Goal: Navigation & Orientation: Understand site structure

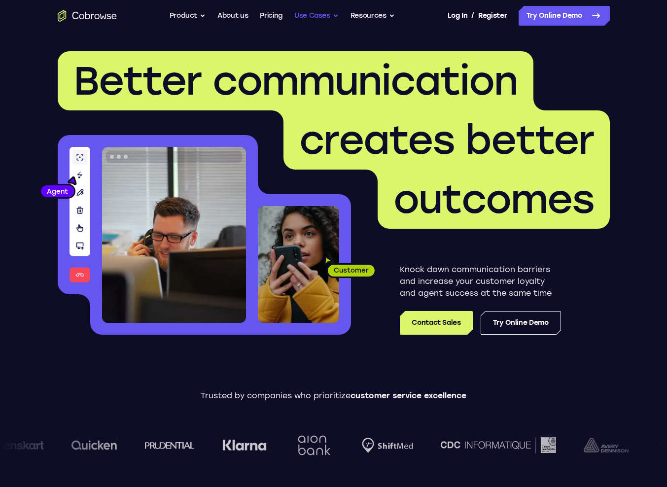
click at [316, 17] on button "Use Cases" at bounding box center [316, 16] width 44 height 20
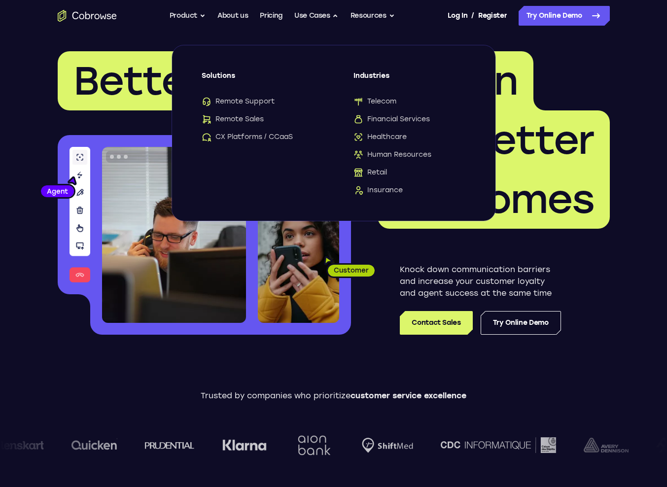
click at [352, 383] on div "Trusted by companies who prioritize customer service excellence" at bounding box center [333, 431] width 667 height 138
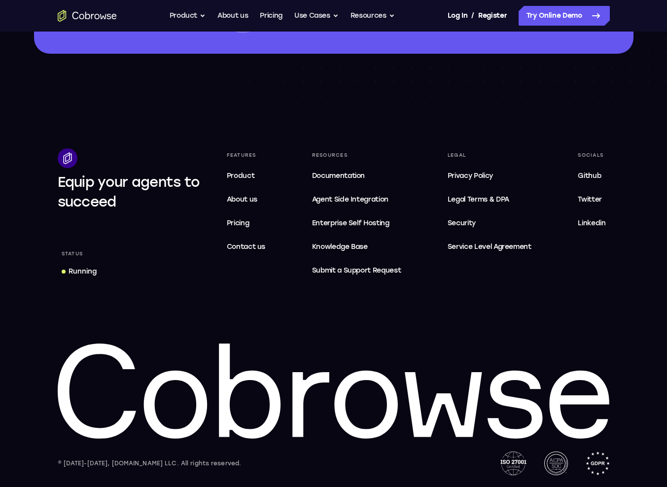
scroll to position [2938, 0]
click at [249, 226] on span "Pricing" at bounding box center [238, 223] width 23 height 8
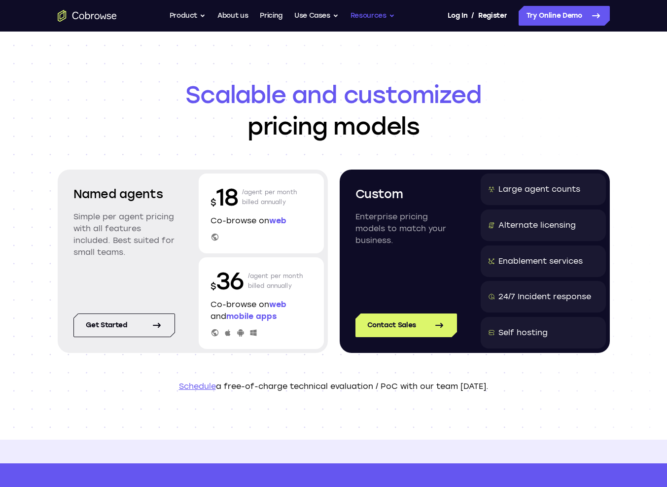
click at [360, 18] on button "Resources" at bounding box center [372, 16] width 44 height 20
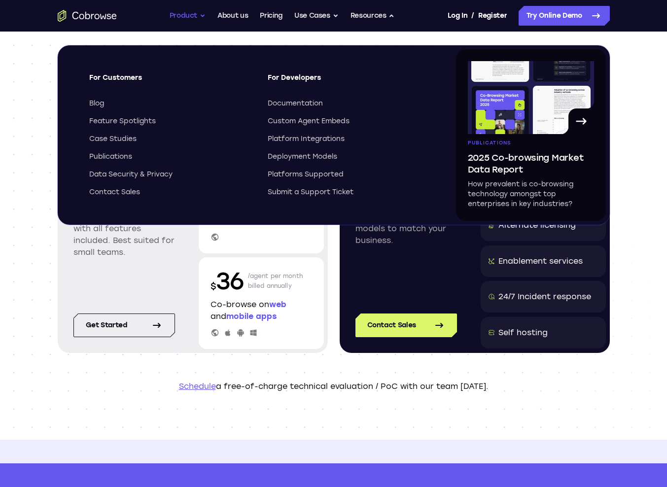
click at [190, 15] on button "Product" at bounding box center [187, 16] width 36 height 20
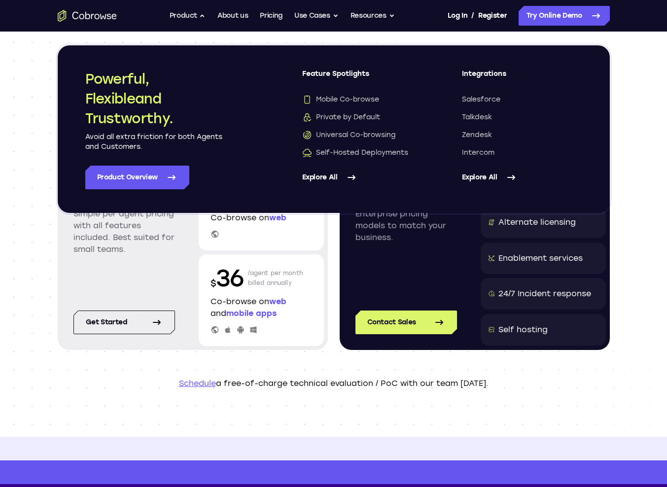
scroll to position [3, 0]
click at [636, 191] on header "Scalable and customized pricing models Named agents Simple per agent pricing wi…" at bounding box center [333, 233] width 631 height 408
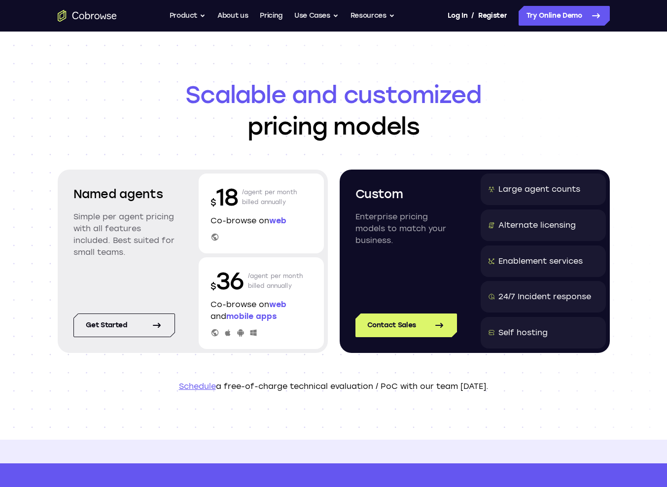
scroll to position [0, 0]
click at [220, 17] on link "About us" at bounding box center [232, 16] width 31 height 20
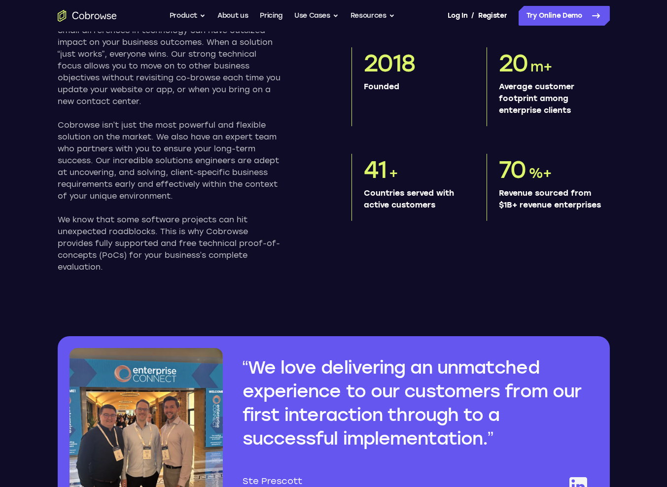
scroll to position [525, 0]
